Goal: Task Accomplishment & Management: Use online tool/utility

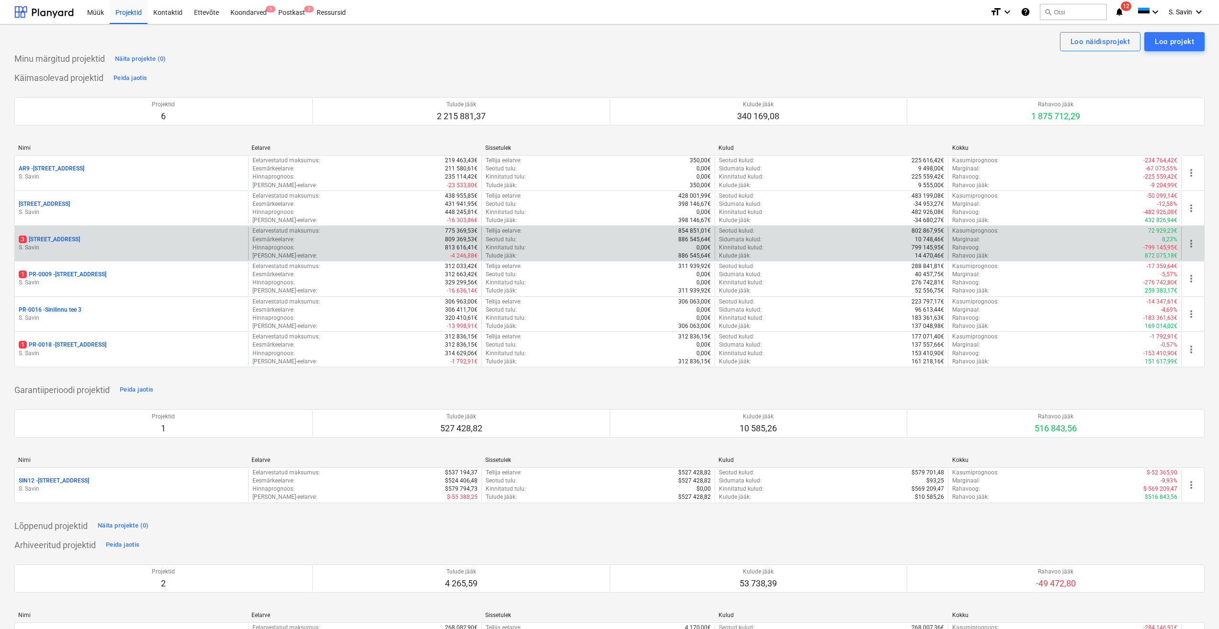
click at [123, 251] on p "S. Savin" at bounding box center [132, 248] width 226 height 8
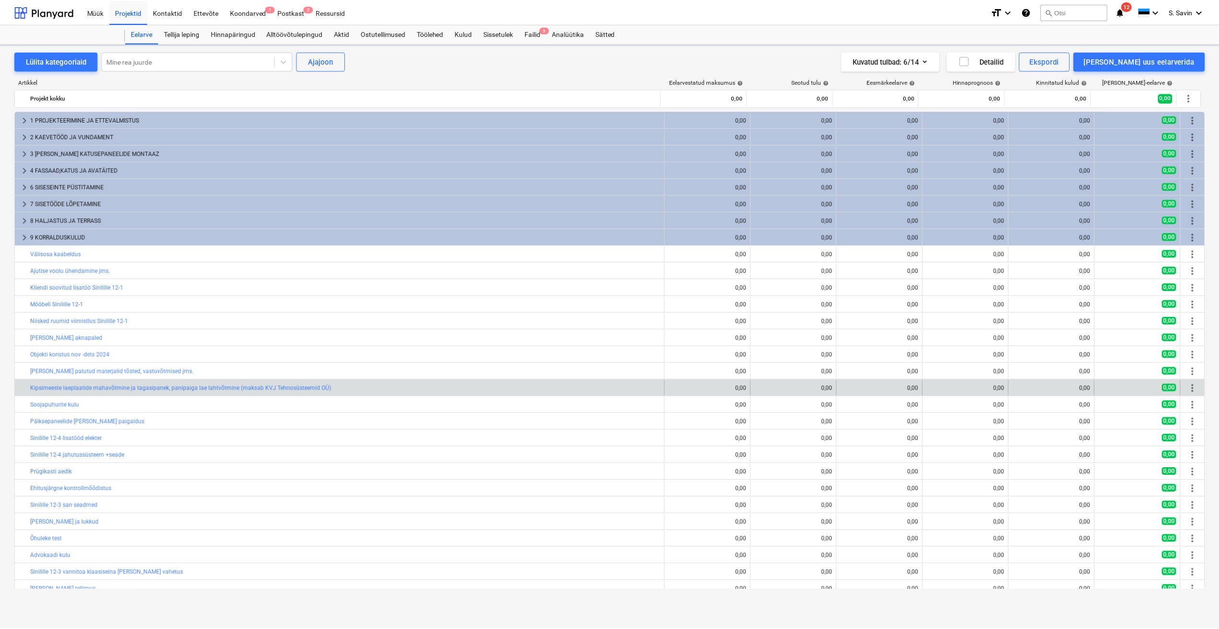
scroll to position [132, 0]
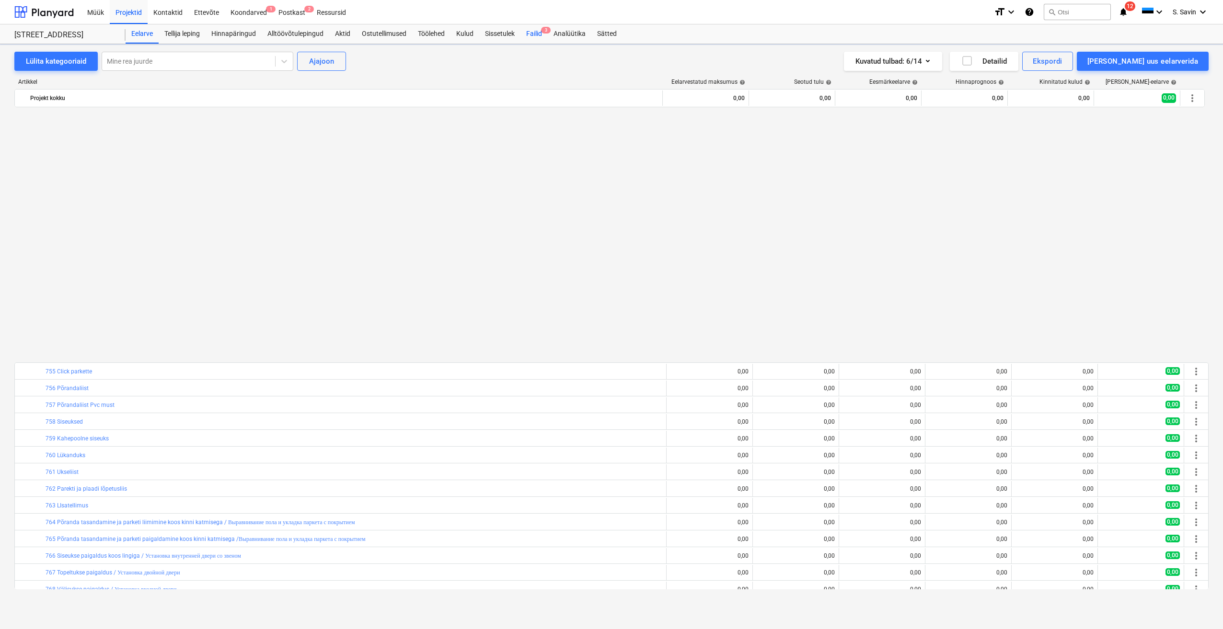
click at [532, 32] on div "Failid 3" at bounding box center [533, 33] width 27 height 19
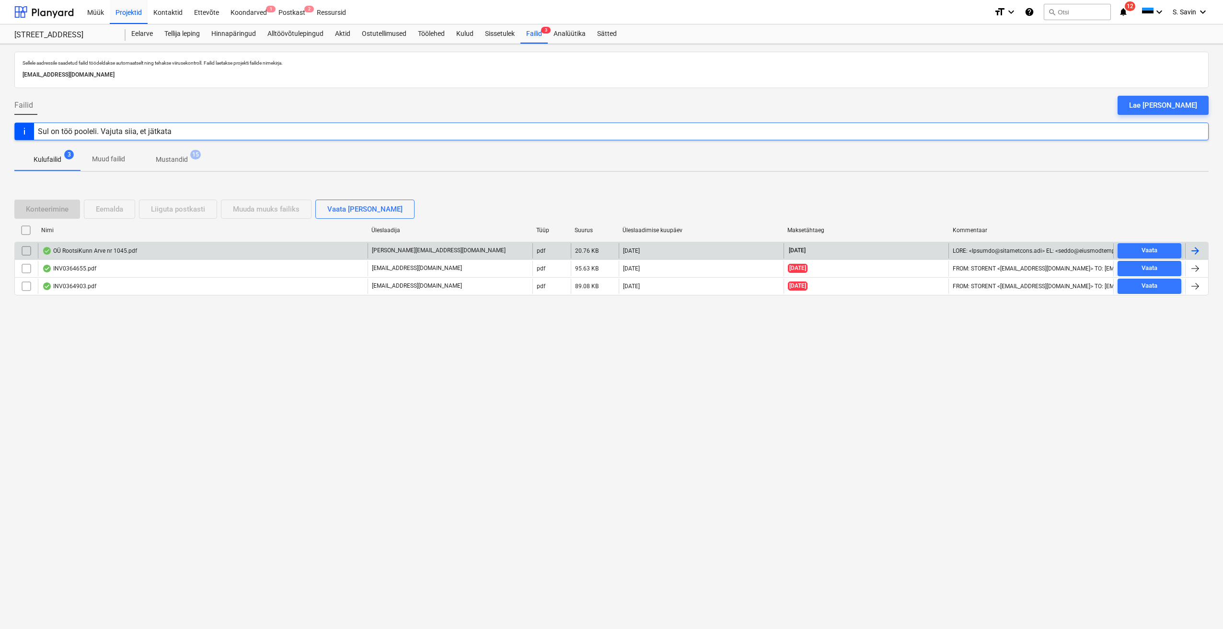
click at [1200, 249] on div at bounding box center [1194, 250] width 11 height 11
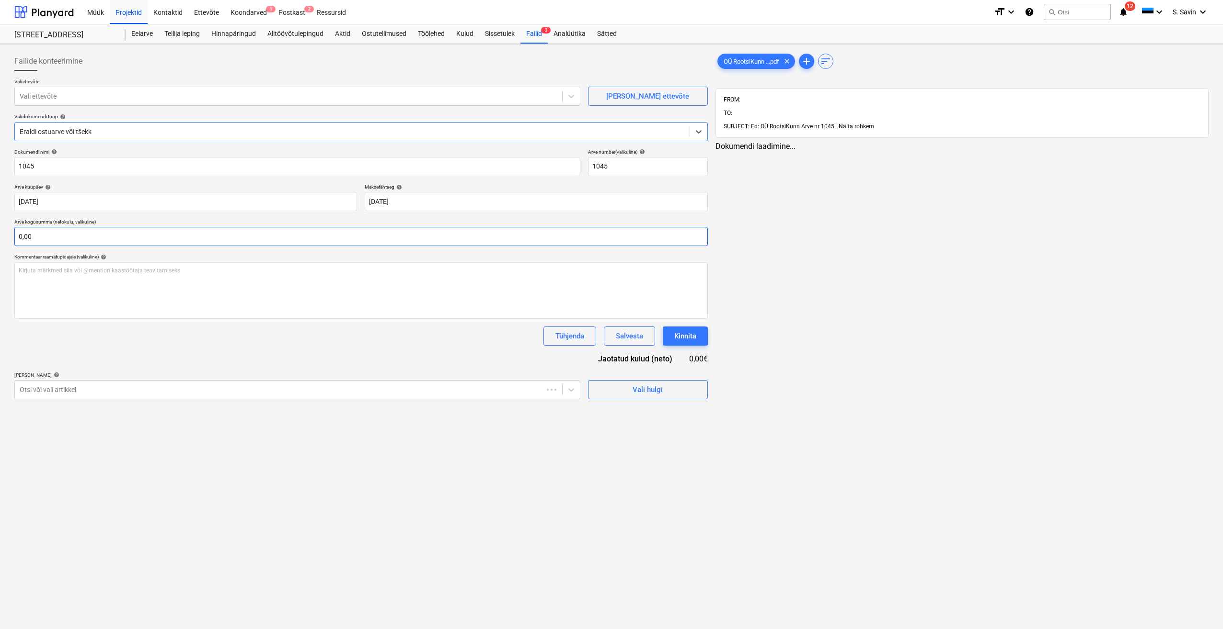
type input "1045"
type input "[DATE]"
click at [186, 243] on input "text" at bounding box center [360, 236] width 693 height 19
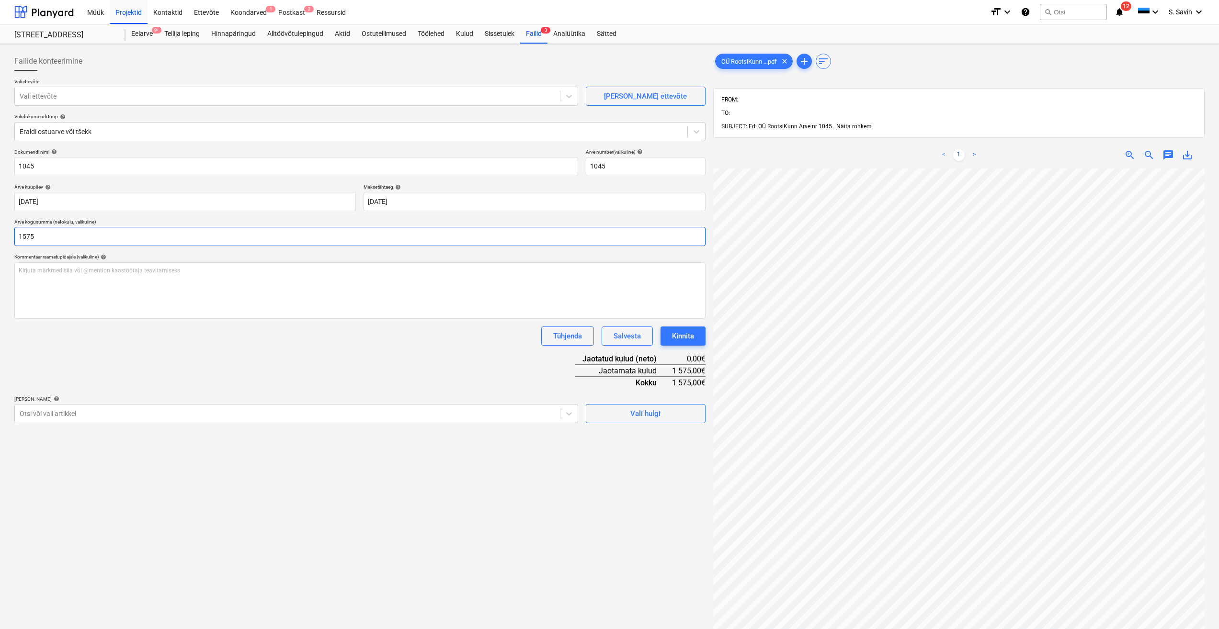
scroll to position [48, 0]
type input "1575"
